Goal: Task Accomplishment & Management: Manage account settings

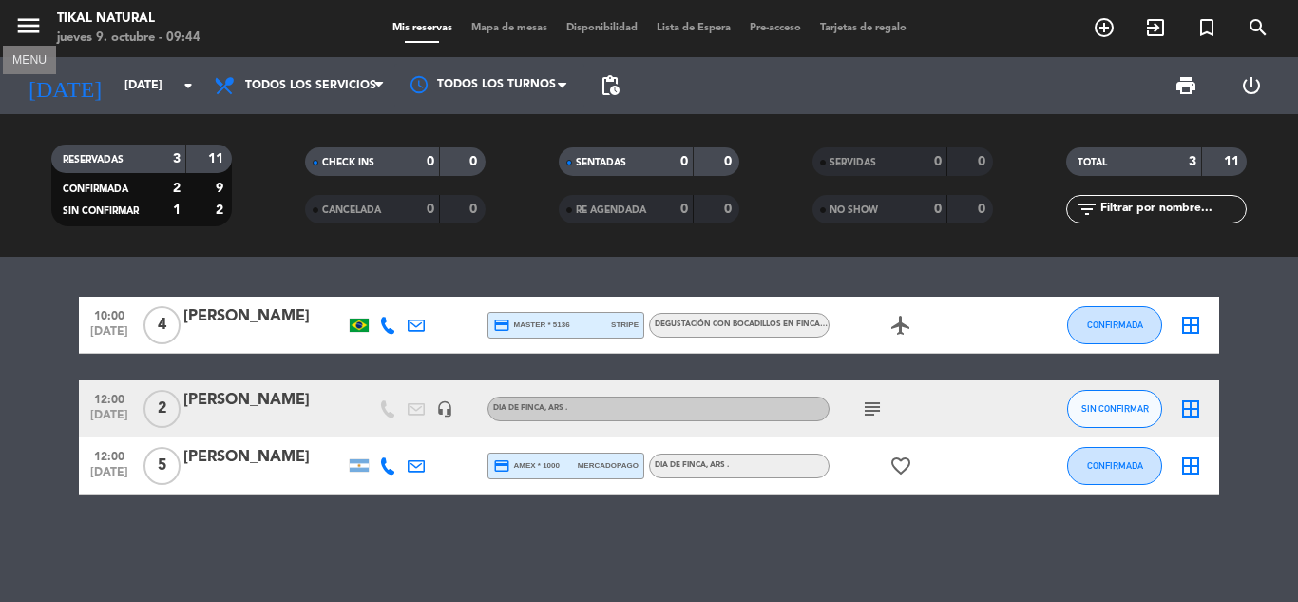
click at [25, 31] on icon "menu" at bounding box center [28, 25] width 29 height 29
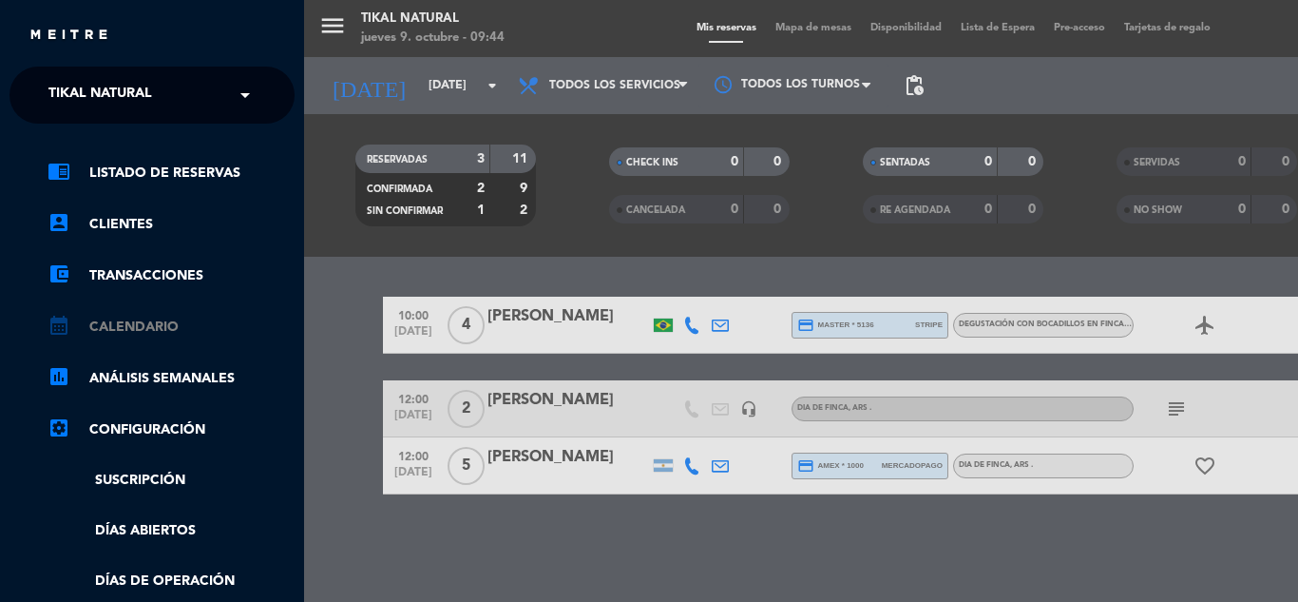
click at [108, 327] on link "calendar_month Calendario" at bounding box center [171, 327] width 247 height 23
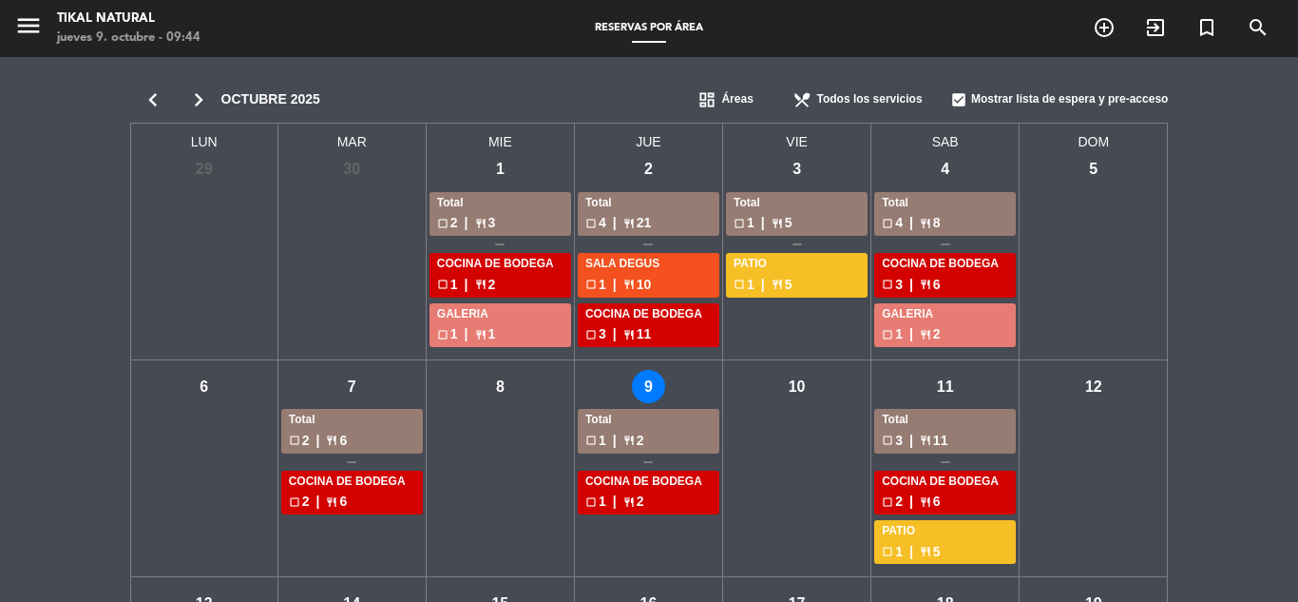
scroll to position [190, 0]
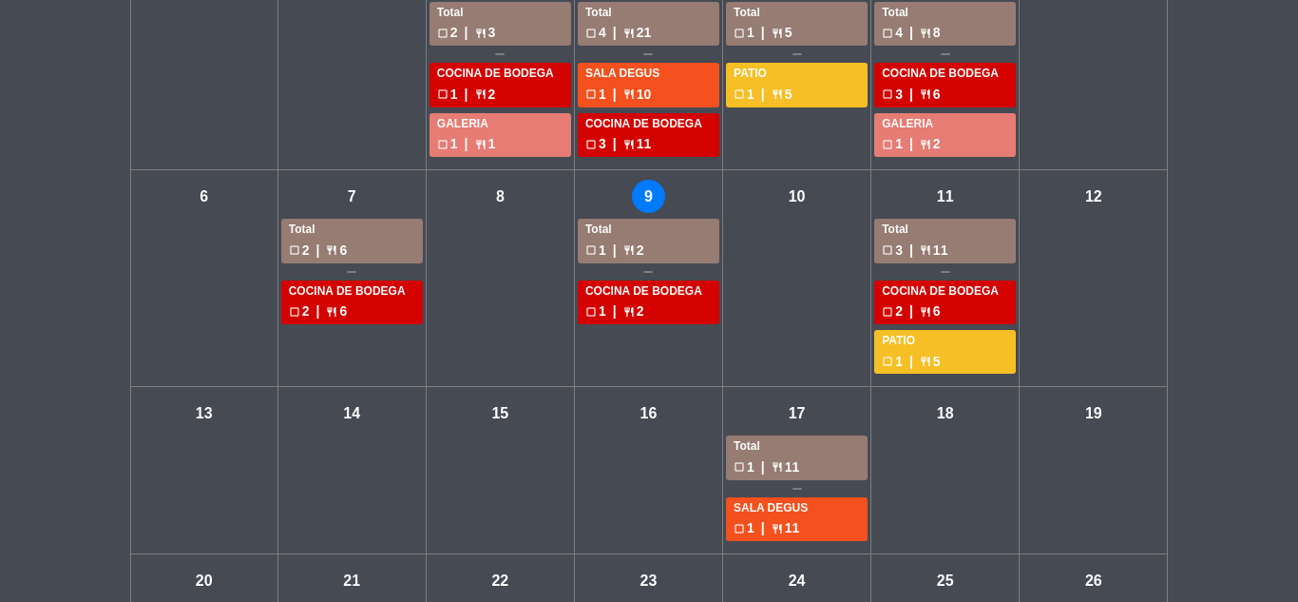
click at [955, 237] on div "Total" at bounding box center [945, 229] width 126 height 19
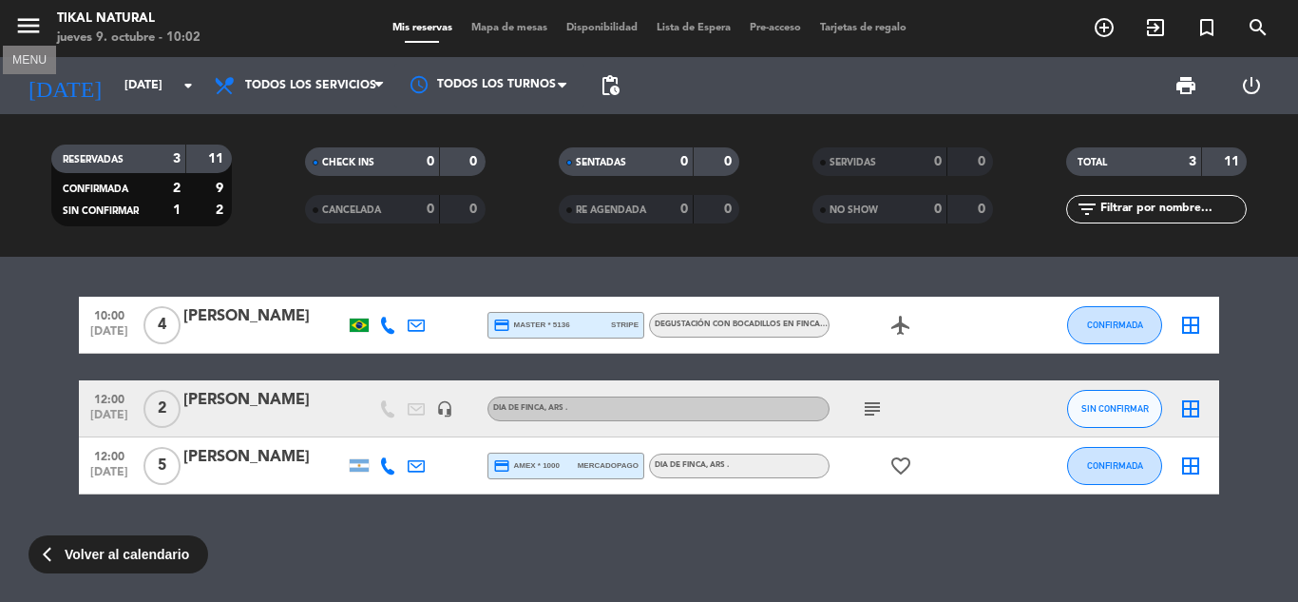
click at [36, 34] on icon "menu" at bounding box center [28, 25] width 29 height 29
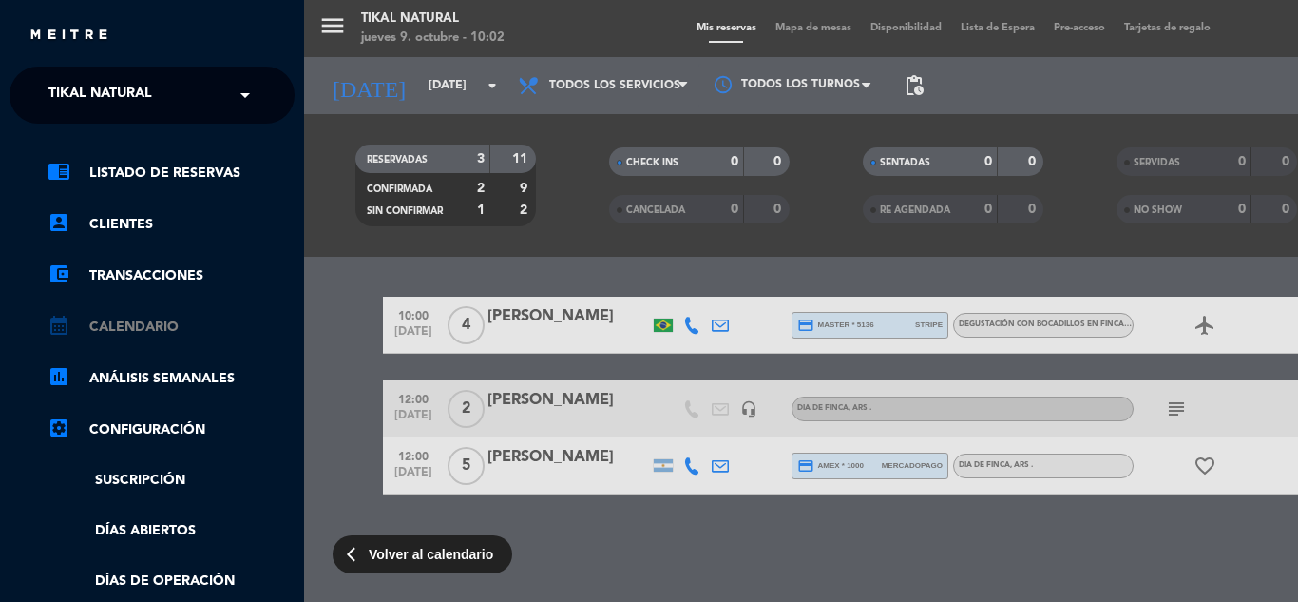
click at [188, 336] on link "calendar_month Calendario" at bounding box center [171, 327] width 247 height 23
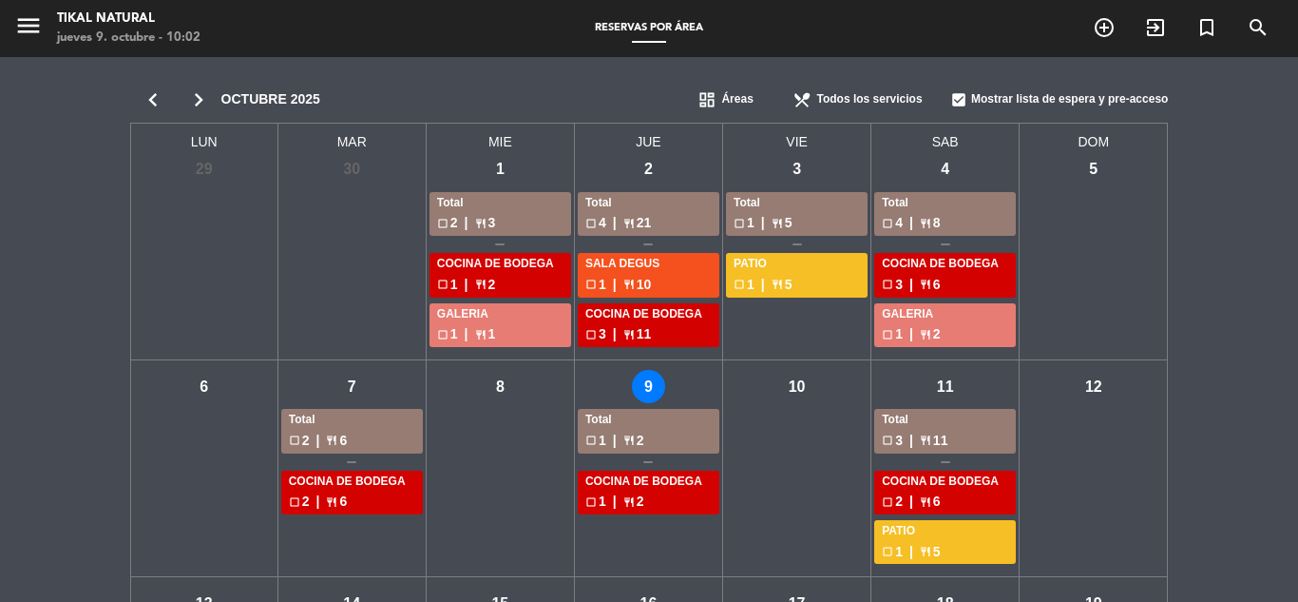
click at [929, 425] on div "Total" at bounding box center [945, 420] width 126 height 19
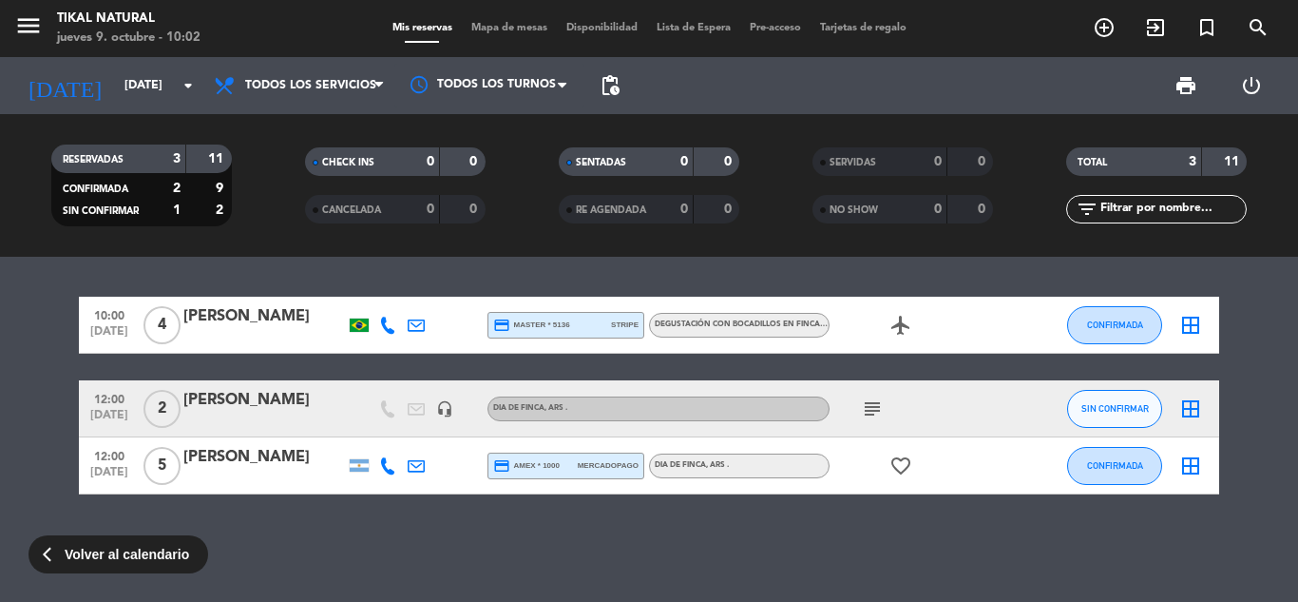
click at [391, 329] on icon at bounding box center [387, 324] width 17 height 17
click at [394, 292] on span "content_paste" at bounding box center [400, 293] width 14 height 14
click at [399, 293] on span "content_paste" at bounding box center [400, 293] width 14 height 14
click at [556, 551] on div "10:00 [DATE] 4 [PERSON_NAME] [PHONE_NUMBER] Copiar content_paste | credit_card …" at bounding box center [649, 429] width 1298 height 345
click at [386, 476] on div at bounding box center [388, 465] width 29 height 56
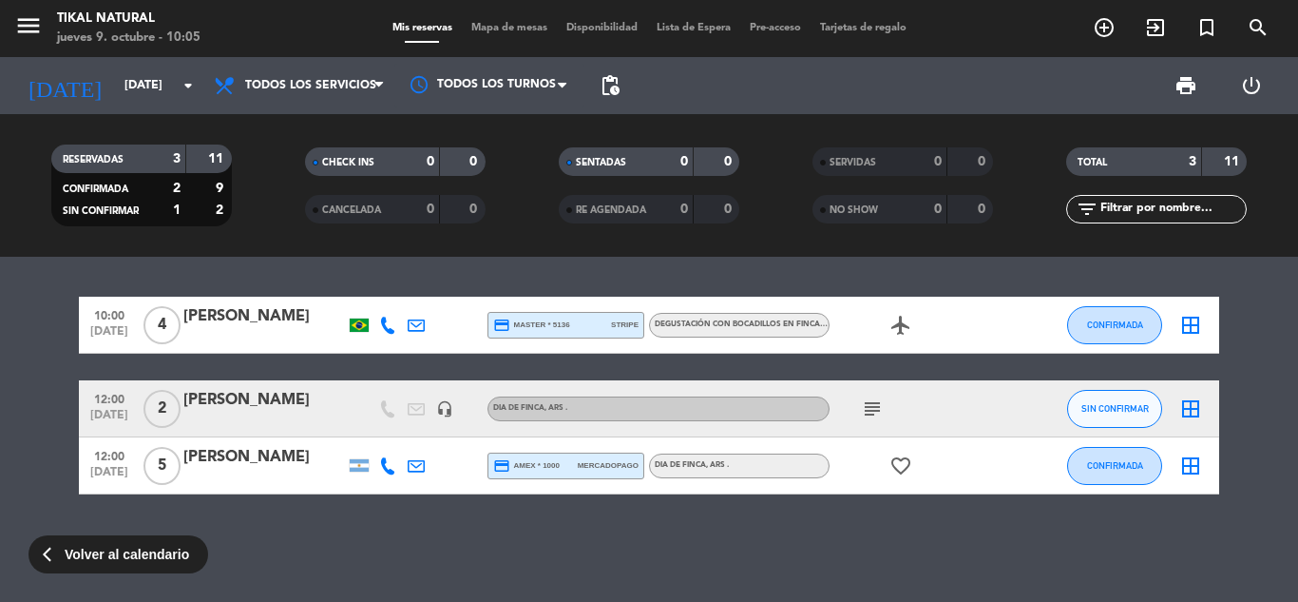
click at [386, 469] on icon at bounding box center [387, 465] width 17 height 17
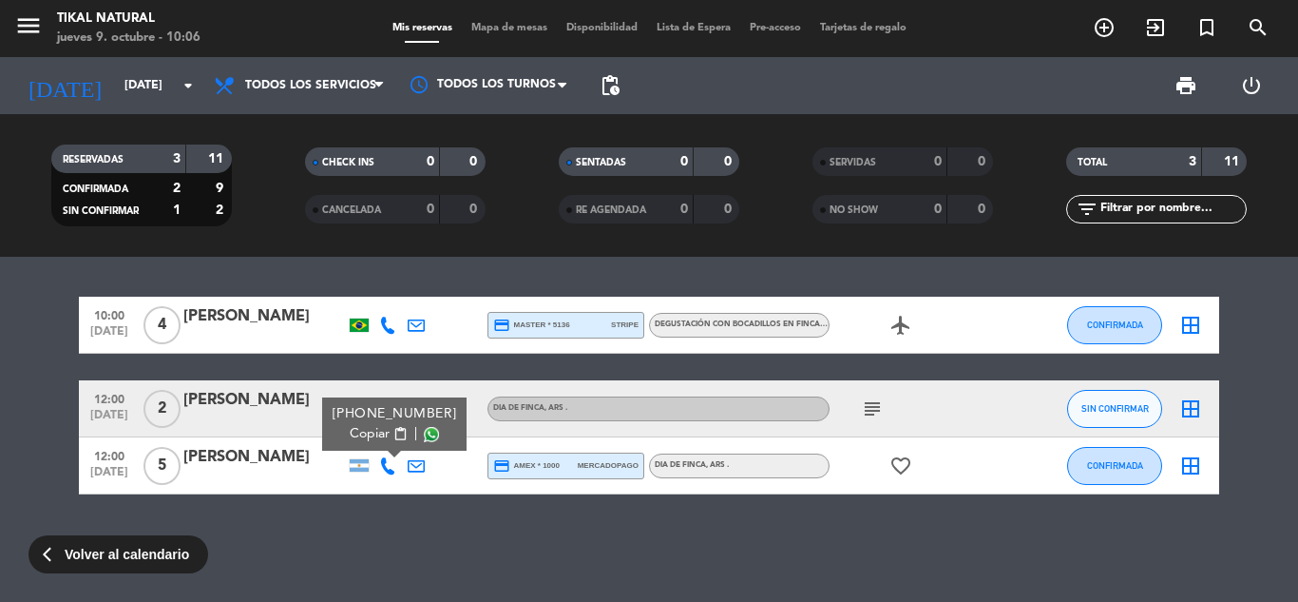
click at [393, 429] on span "content_paste" at bounding box center [400, 434] width 14 height 14
click at [455, 510] on div "10:00 [DATE] 4 [PERSON_NAME] credit_card master * 5136 stripe DEGUSTACIÓN CON B…" at bounding box center [649, 429] width 1298 height 345
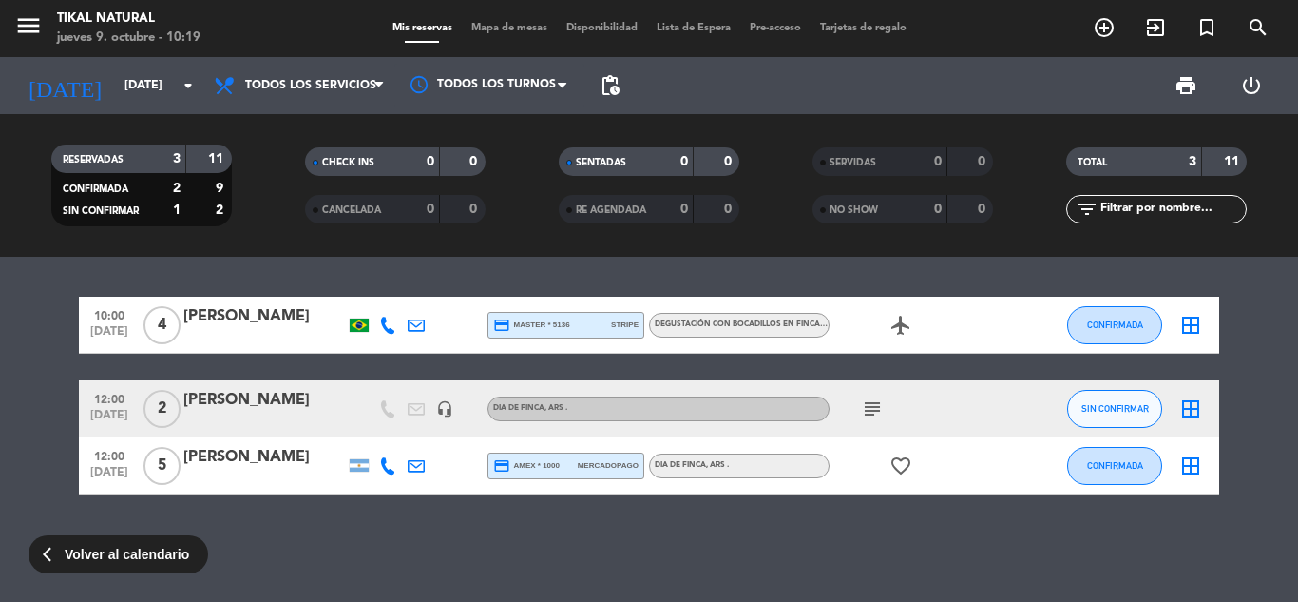
click at [879, 412] on icon "subject" at bounding box center [872, 408] width 23 height 23
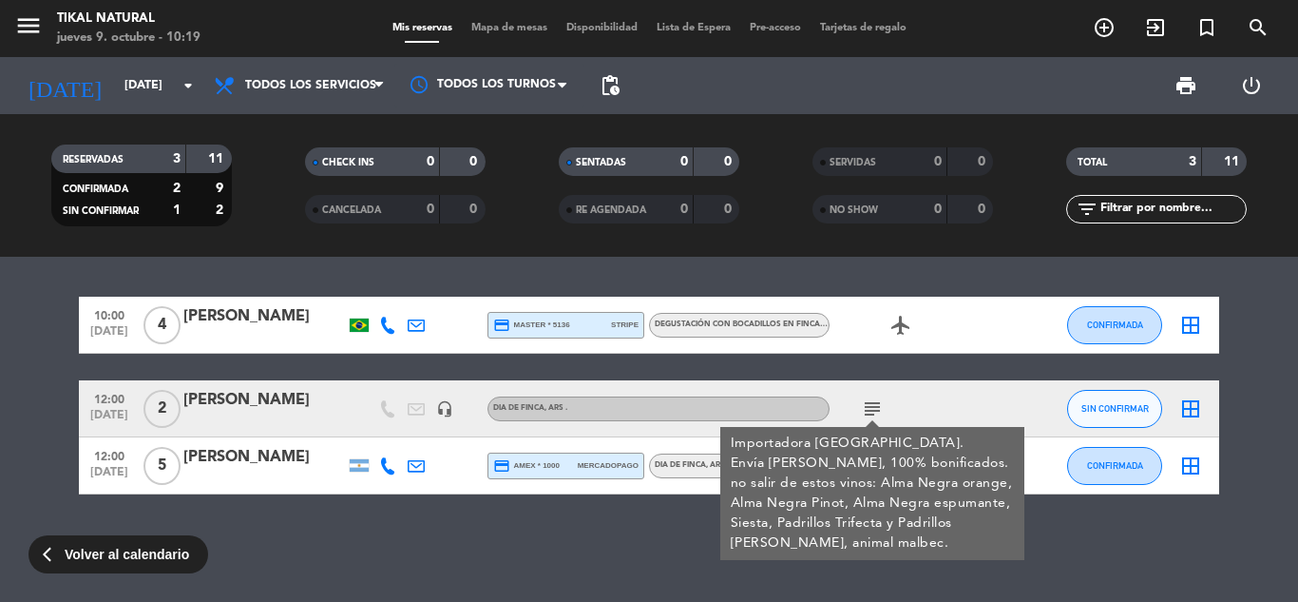
click at [870, 406] on icon "subject" at bounding box center [872, 408] width 23 height 23
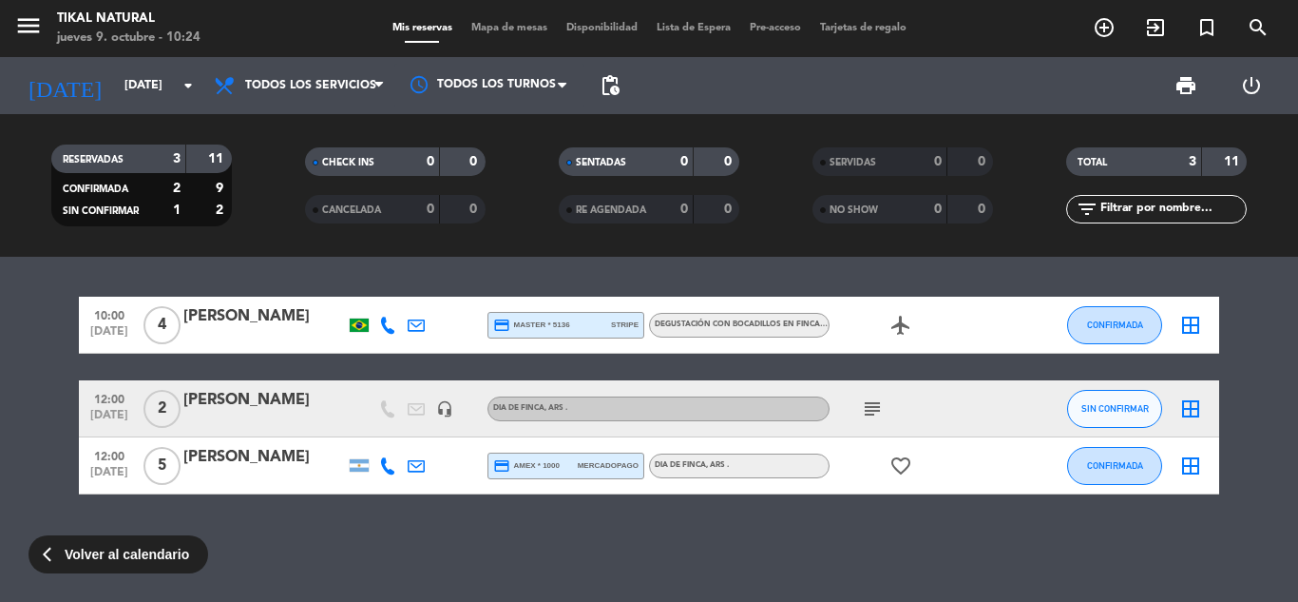
click at [868, 411] on icon "subject" at bounding box center [872, 408] width 23 height 23
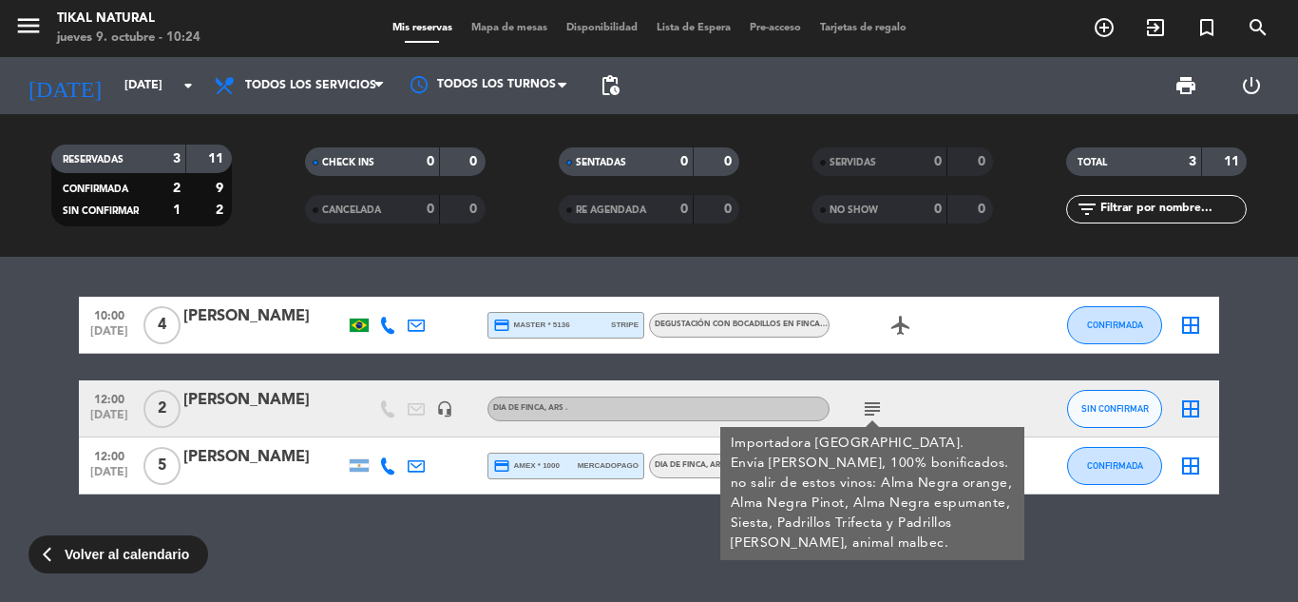
click at [868, 411] on icon "subject" at bounding box center [872, 408] width 23 height 23
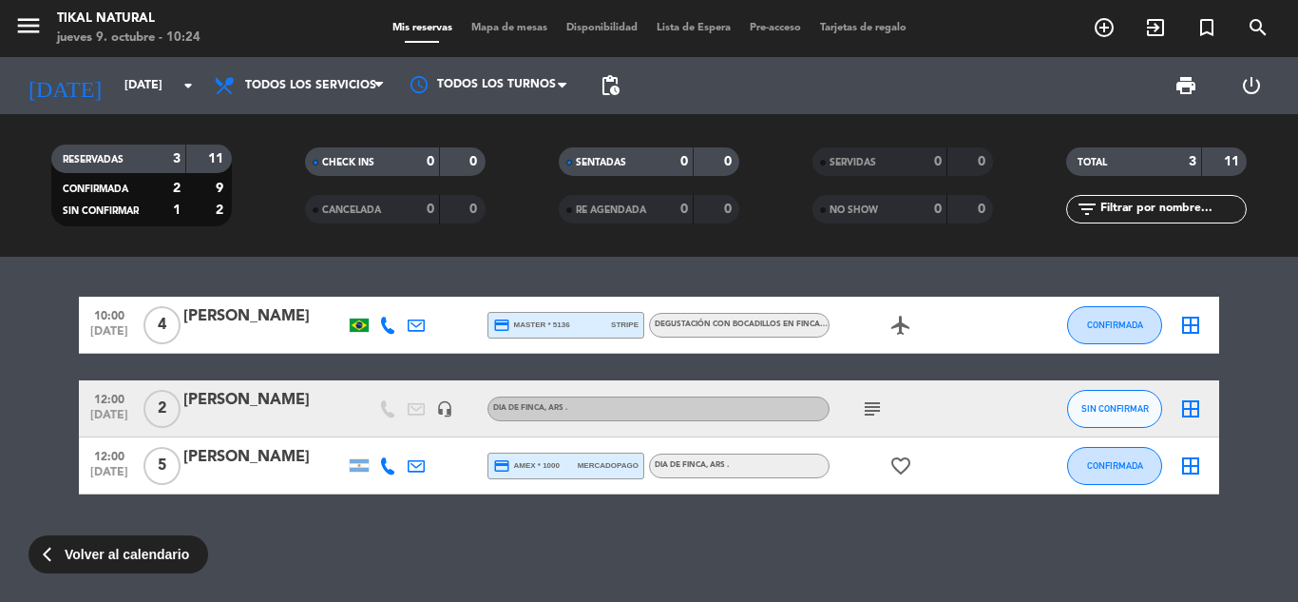
click at [900, 319] on icon "airplanemode_active" at bounding box center [901, 325] width 23 height 23
click at [911, 464] on icon "favorite_border" at bounding box center [901, 465] width 23 height 23
click at [872, 533] on div "10:00 [DATE] 4 [PERSON_NAME] credit_card master * 5136 stripe DEGUSTACIÓN CON B…" at bounding box center [649, 429] width 1298 height 345
click at [164, 546] on span "Volver al calendario" at bounding box center [127, 555] width 125 height 22
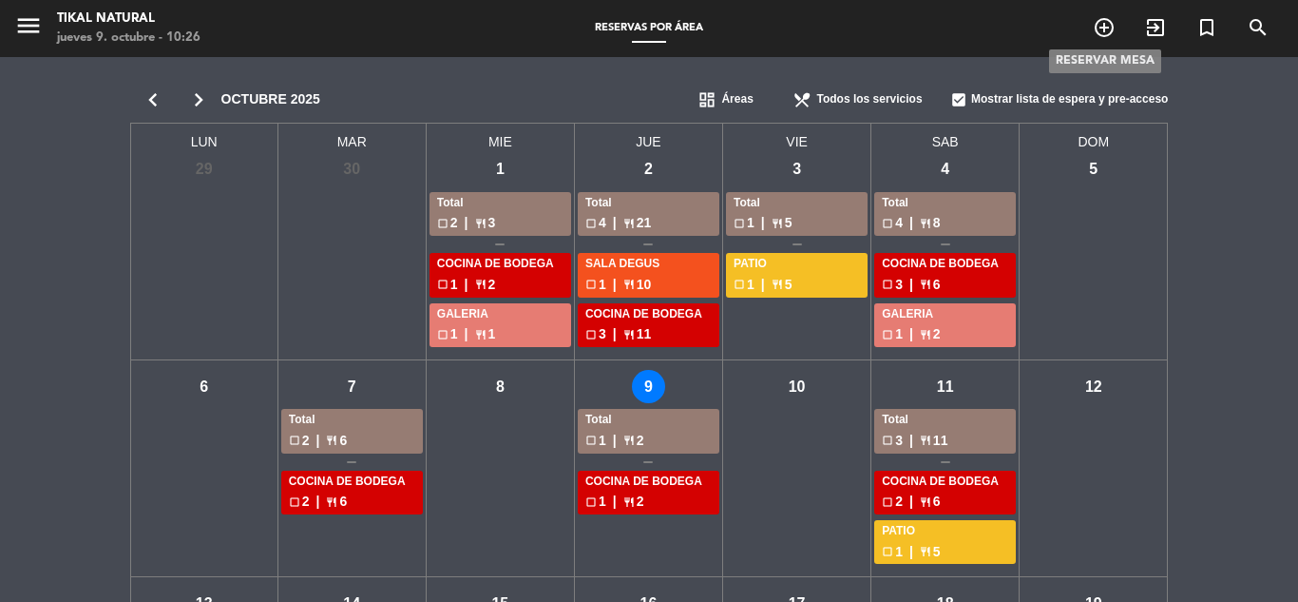
click at [1100, 37] on icon "add_circle_outline" at bounding box center [1104, 27] width 23 height 23
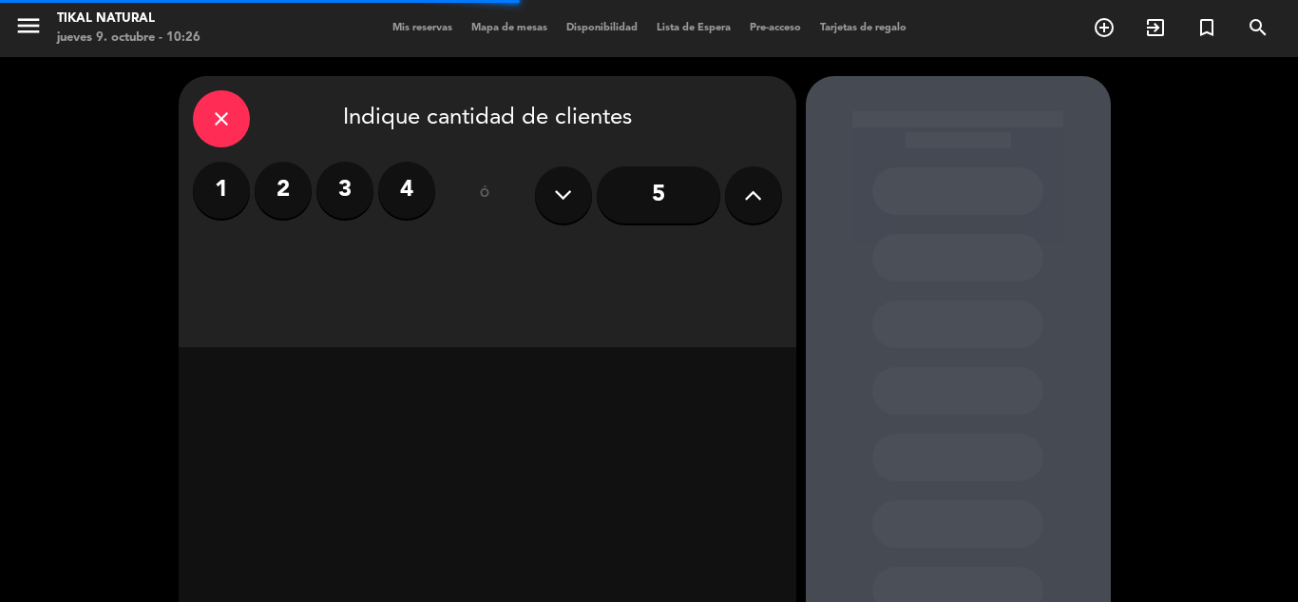
click at [223, 113] on icon "close" at bounding box center [221, 118] width 23 height 23
